Goal: Navigation & Orientation: Find specific page/section

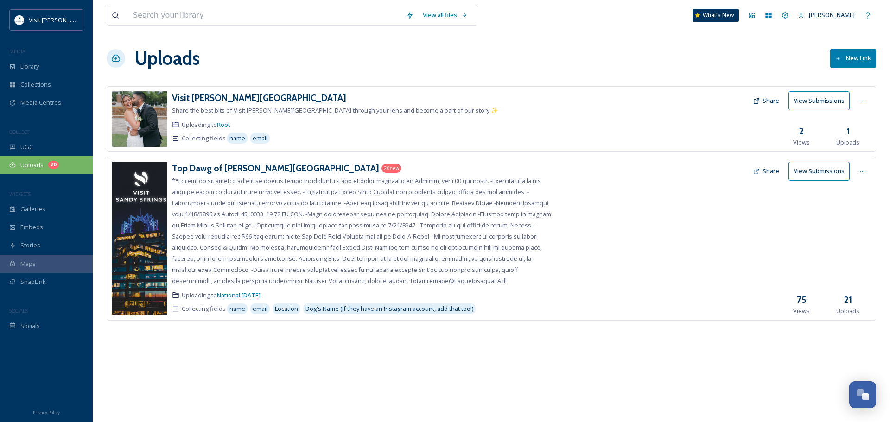
click at [26, 167] on span "Uploads" at bounding box center [31, 165] width 23 height 9
click at [65, 165] on div "Uploads 20" at bounding box center [46, 165] width 93 height 18
click at [26, 164] on span "Uploads" at bounding box center [31, 165] width 23 height 9
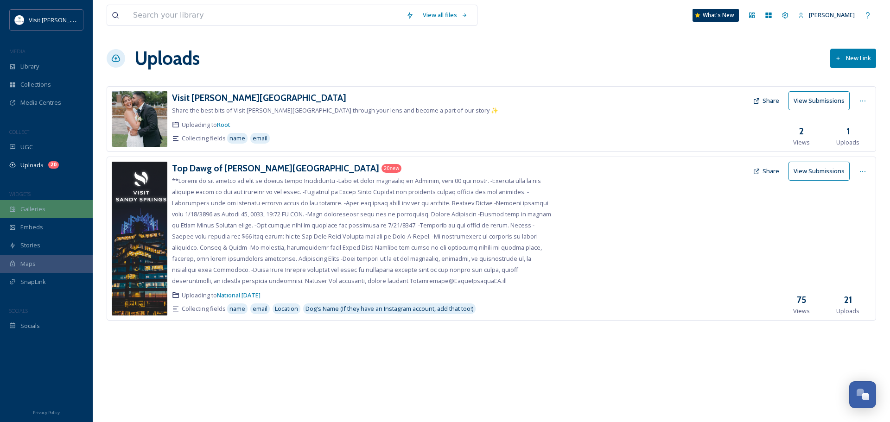
click at [32, 210] on span "Galleries" at bounding box center [32, 209] width 25 height 9
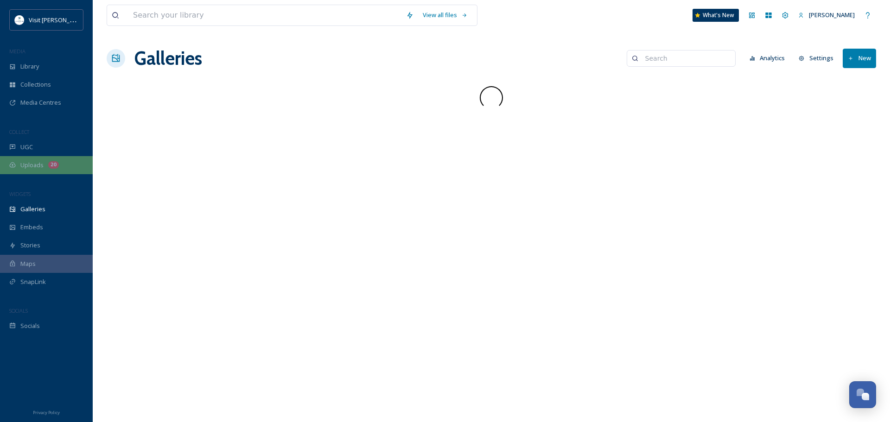
click at [34, 168] on span "Uploads" at bounding box center [31, 165] width 23 height 9
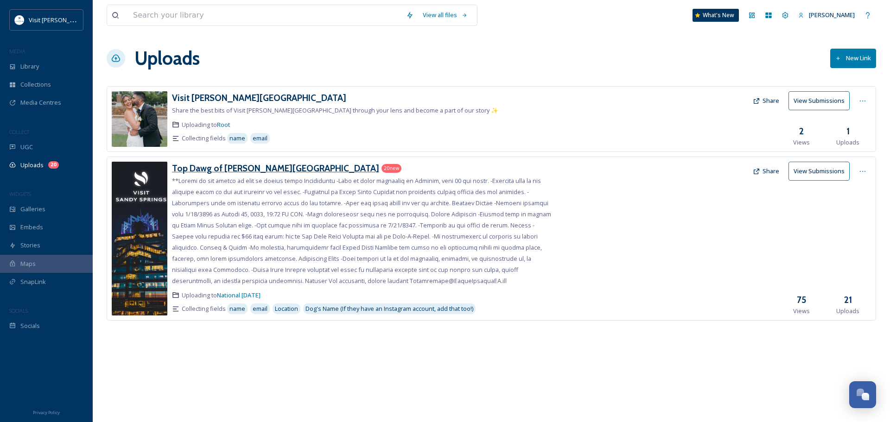
click at [235, 170] on h3 "Top Dawg of [PERSON_NAME][GEOGRAPHIC_DATA]" at bounding box center [275, 168] width 207 height 11
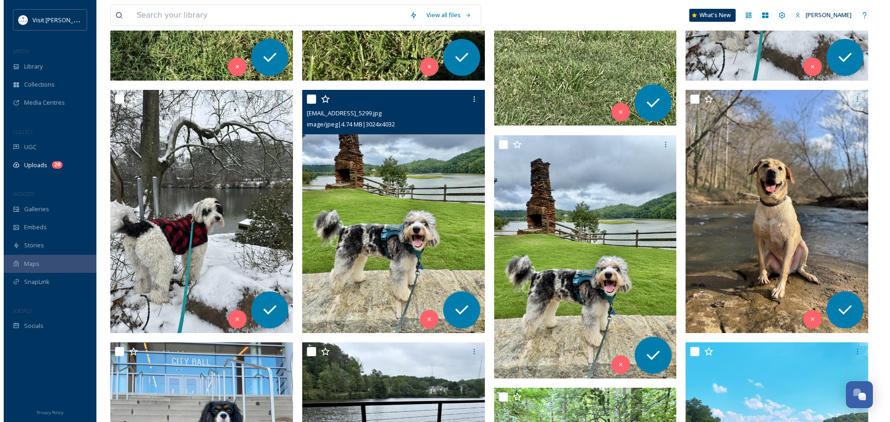
scroll to position [640, 0]
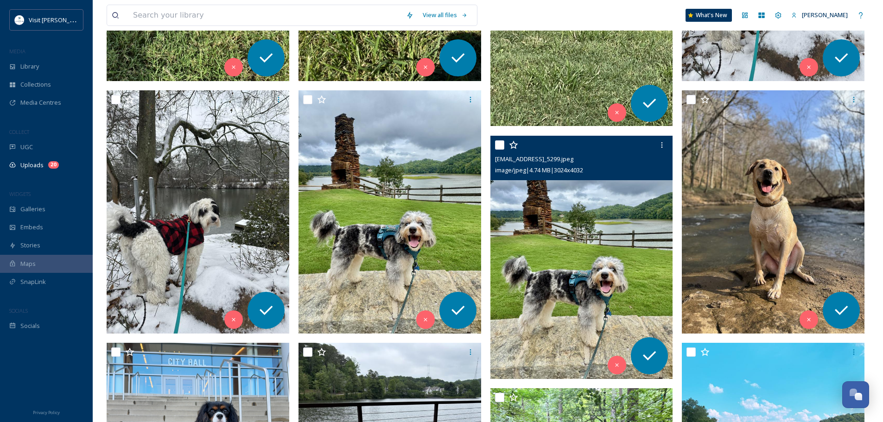
click at [582, 221] on img at bounding box center [582, 257] width 183 height 243
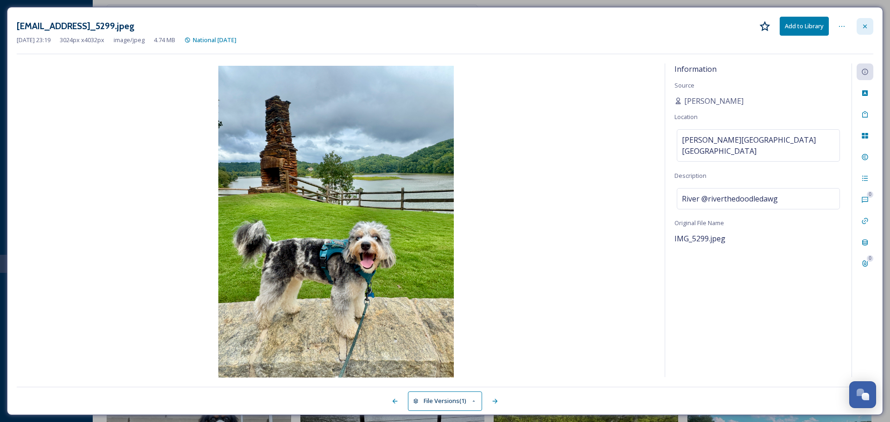
click at [867, 25] on icon at bounding box center [865, 26] width 4 height 4
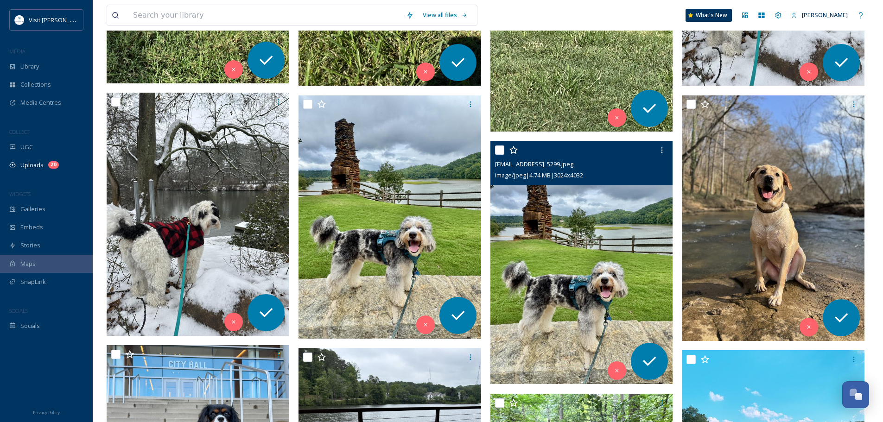
click at [592, 257] on img at bounding box center [582, 262] width 183 height 243
